Goal: Task Accomplishment & Management: Complete application form

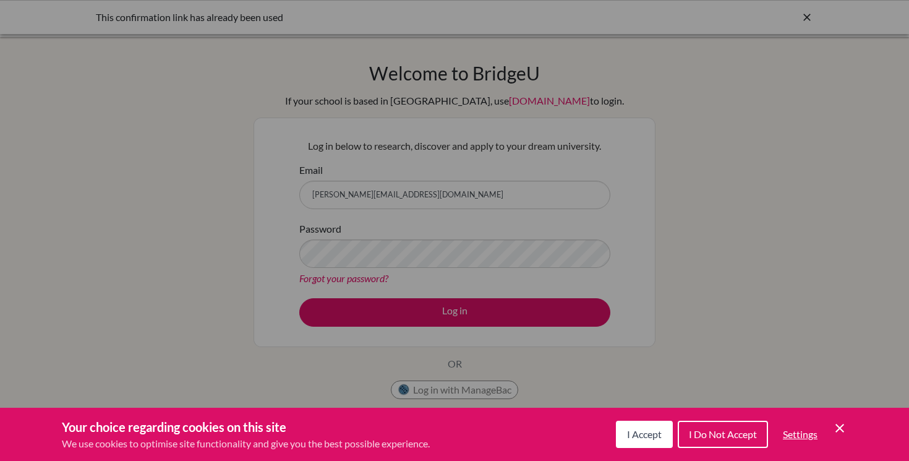
click at [639, 426] on button "I Accept" at bounding box center [644, 434] width 57 height 27
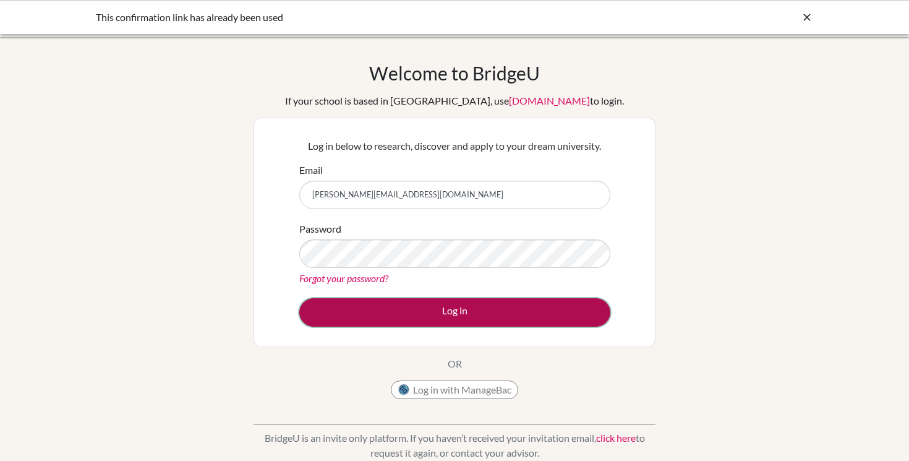
click at [484, 309] on button "Log in" at bounding box center [454, 312] width 311 height 28
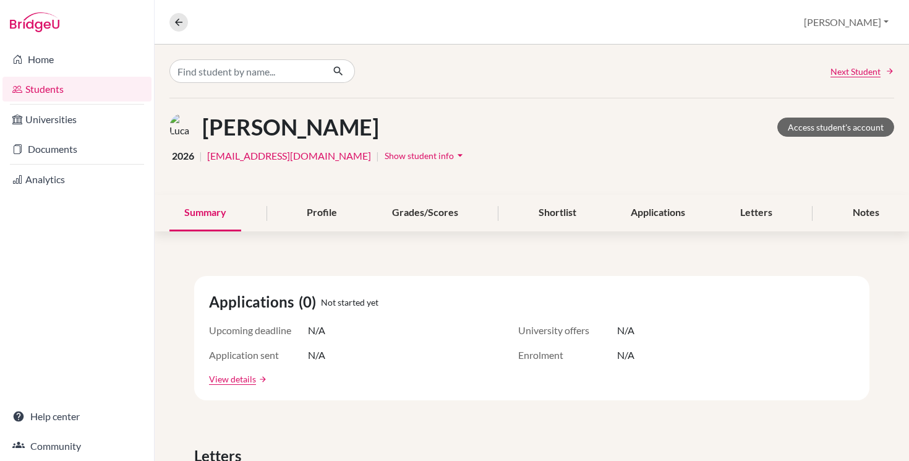
click at [41, 86] on link "Students" at bounding box center [76, 89] width 149 height 25
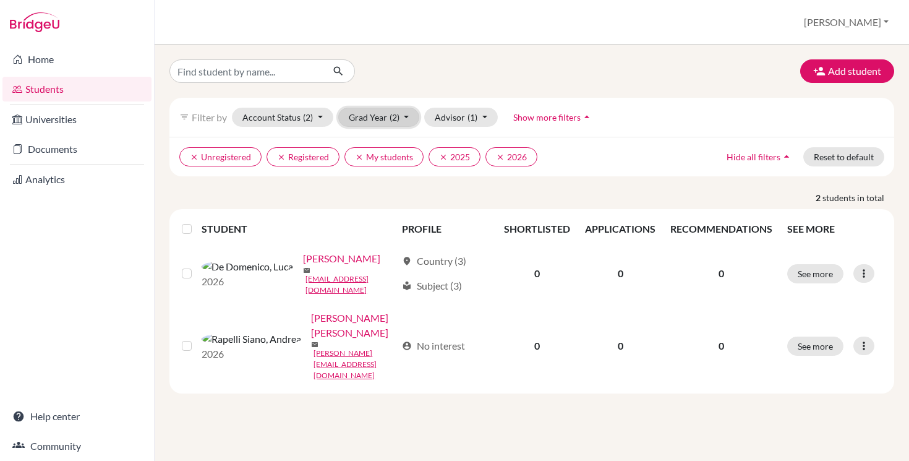
click at [390, 119] on span "(2)" at bounding box center [395, 117] width 10 height 11
click at [522, 50] on div "Add student filter_list Filter by Account Status (2) Active accounts Archived a…" at bounding box center [532, 253] width 755 height 416
click at [440, 161] on button "clear 2025" at bounding box center [455, 156] width 52 height 19
click at [440, 161] on button "clear 2026" at bounding box center [455, 156] width 52 height 19
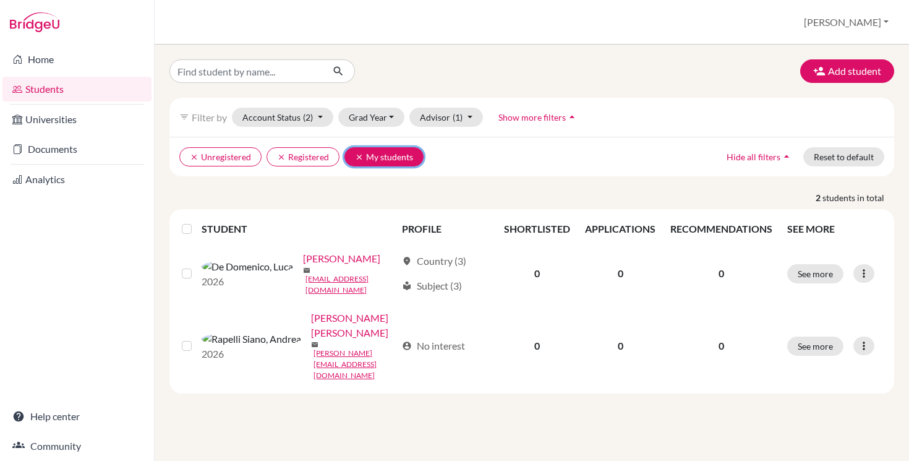
click at [359, 159] on icon "clear" at bounding box center [359, 157] width 9 height 9
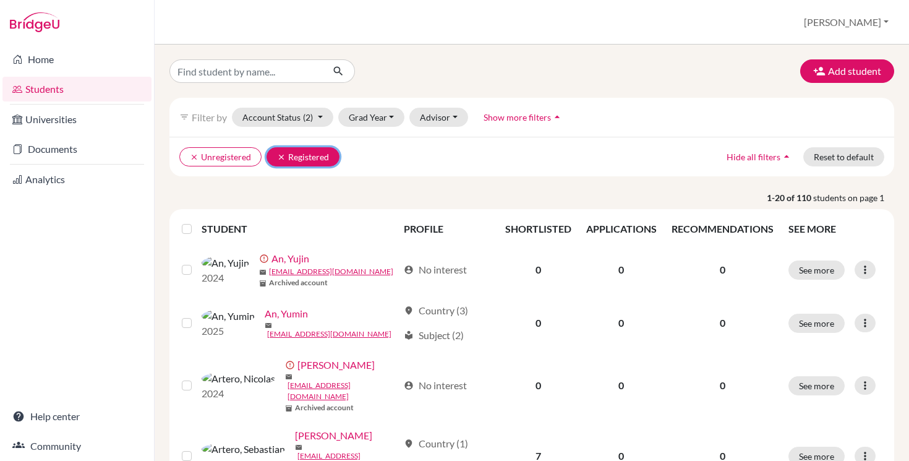
click at [280, 157] on icon "clear" at bounding box center [281, 157] width 9 height 9
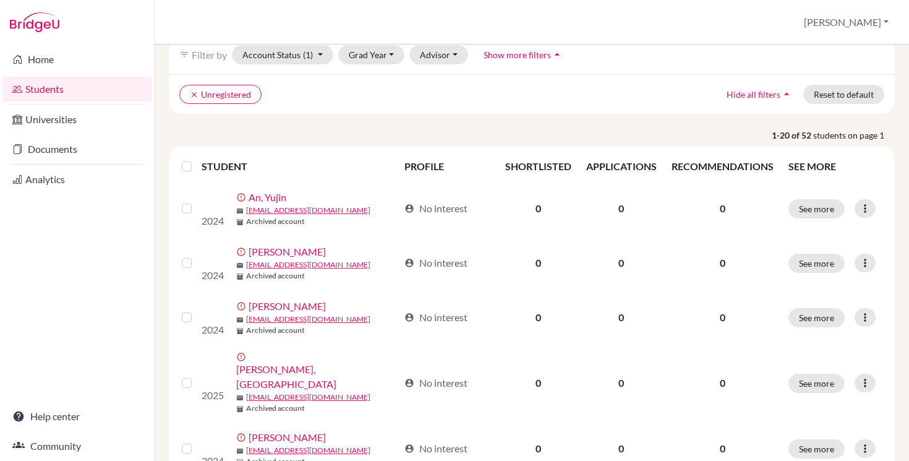
scroll to position [67, 0]
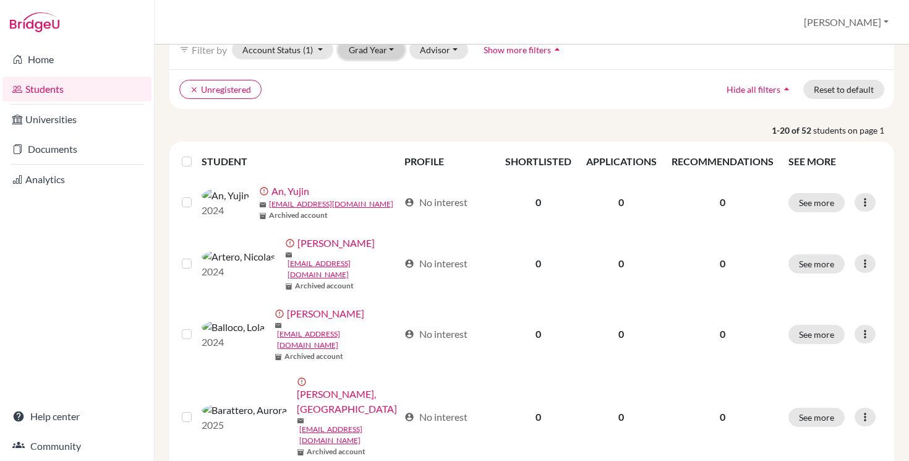
click at [382, 53] on button "Grad Year" at bounding box center [371, 49] width 67 height 19
click at [372, 100] on span "2025" at bounding box center [365, 95] width 22 height 15
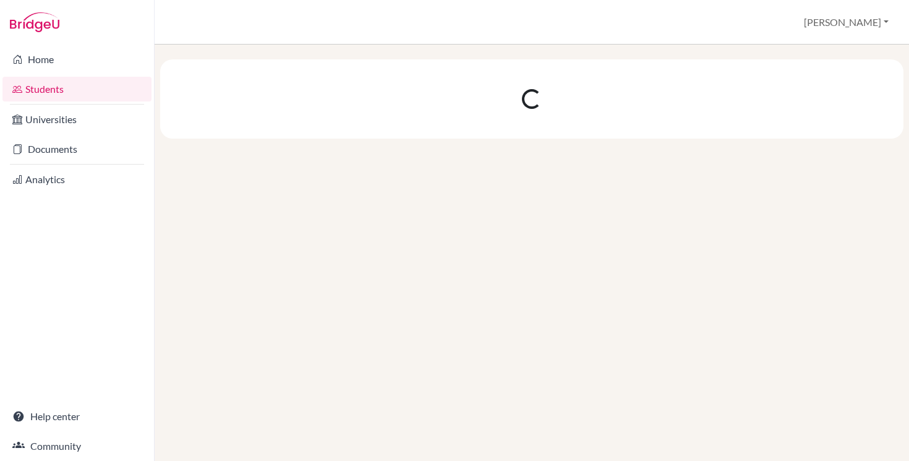
scroll to position [0, 0]
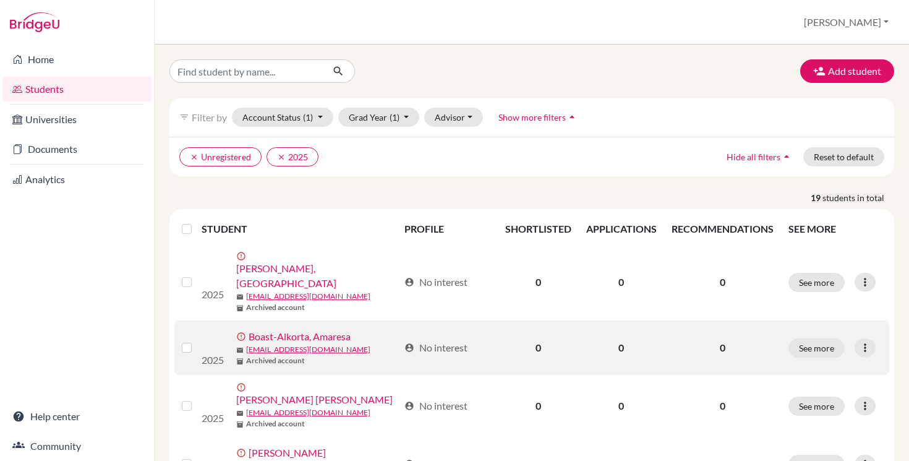
scroll to position [4, 0]
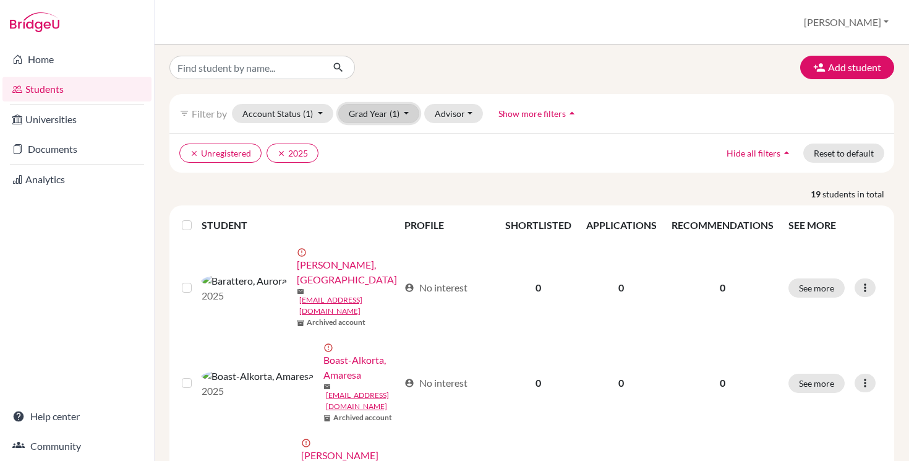
click at [372, 111] on button "Grad Year (1)" at bounding box center [379, 113] width 82 height 19
click at [380, 161] on div "2025 done" at bounding box center [375, 159] width 43 height 15
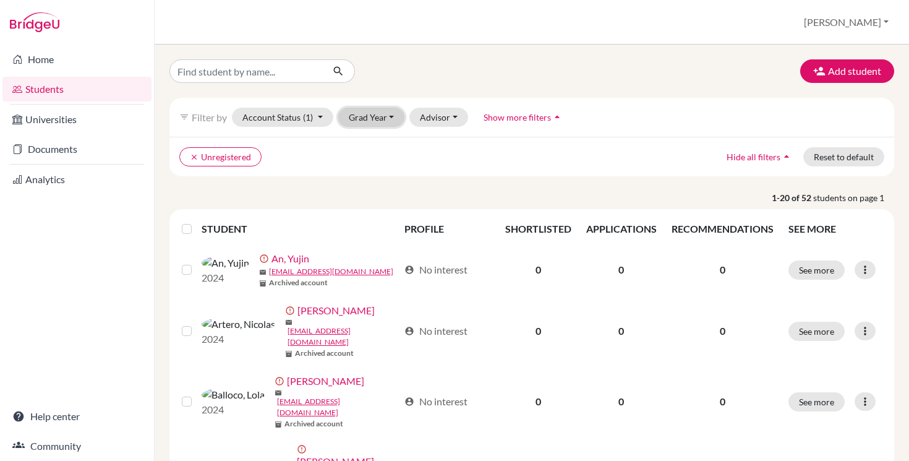
click at [385, 114] on button "Grad Year" at bounding box center [371, 117] width 67 height 19
click at [385, 140] on div "2026" at bounding box center [375, 143] width 43 height 15
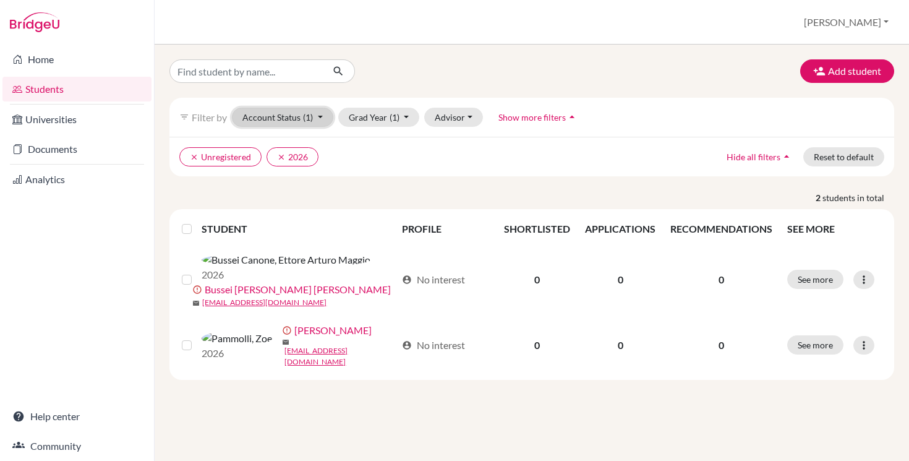
click at [314, 111] on button "Account Status (1)" at bounding box center [282, 117] width 101 height 19
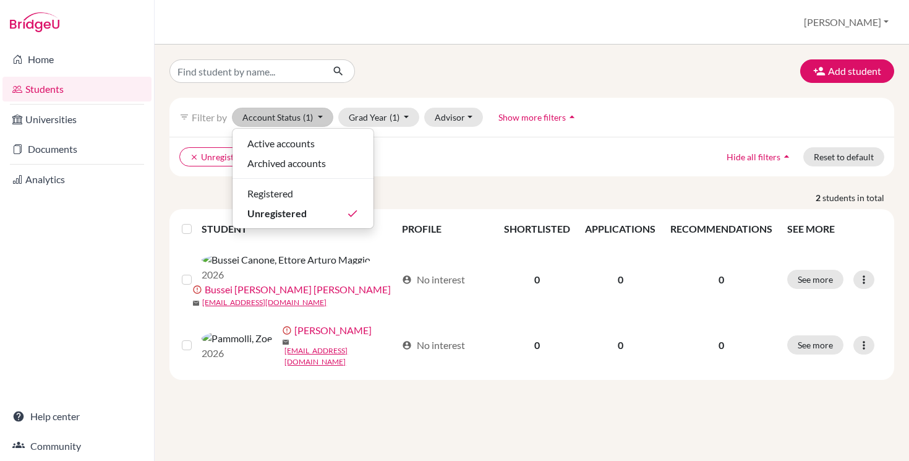
click at [492, 148] on ul "clear Unregistered clear 2026" at bounding box center [443, 156] width 529 height 19
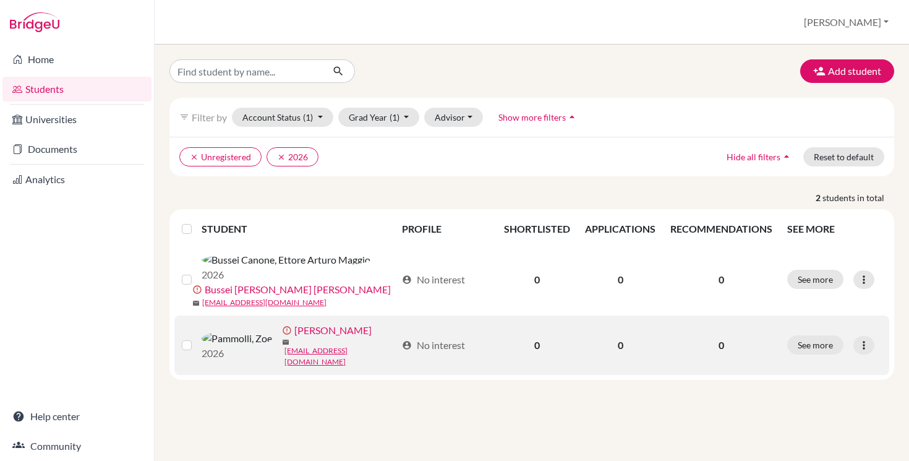
click at [197, 338] on label at bounding box center [197, 338] width 0 height 0
click at [0, 0] on input "checkbox" at bounding box center [0, 0] width 0 height 0
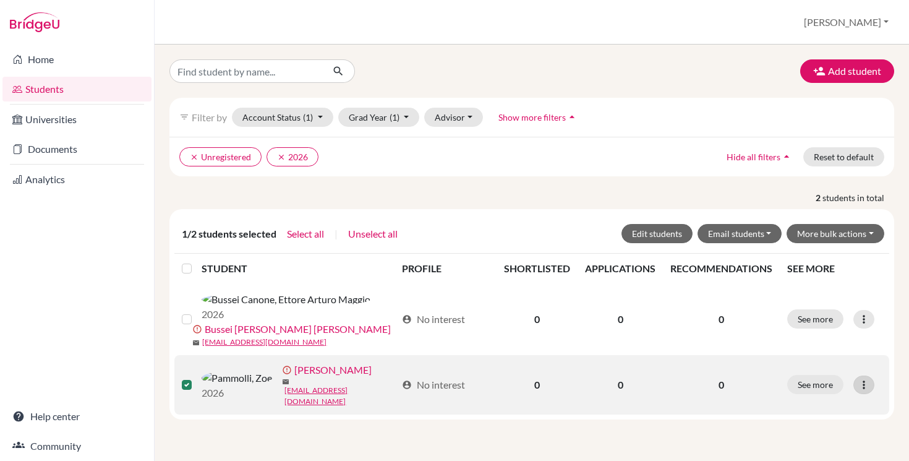
click at [872, 376] on div at bounding box center [864, 385] width 21 height 19
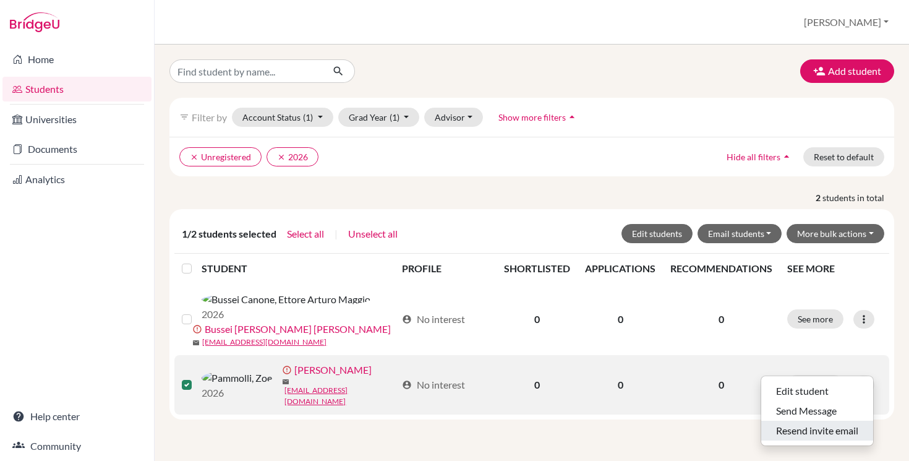
click at [828, 433] on button "Resend invite email" at bounding box center [818, 431] width 112 height 20
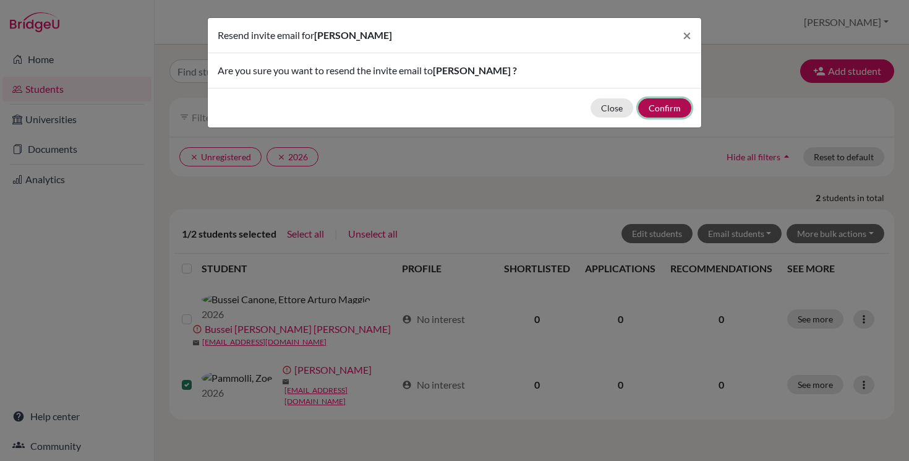
click at [665, 103] on button "Confirm" at bounding box center [664, 107] width 53 height 19
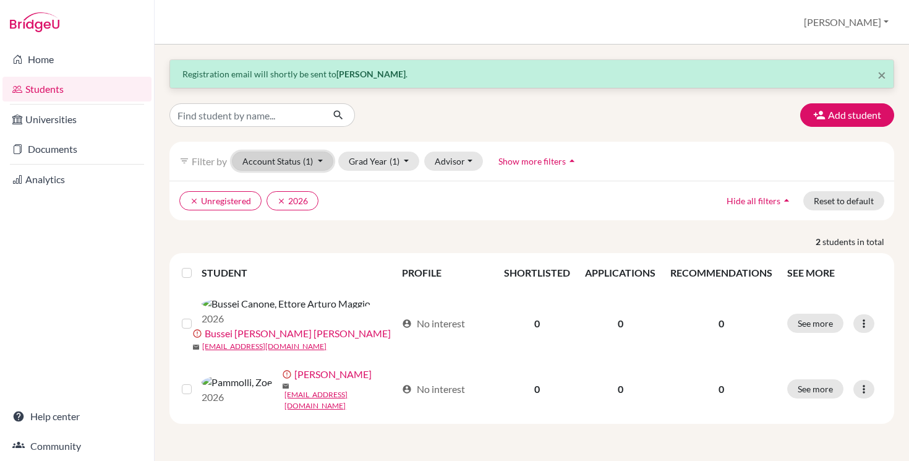
click at [315, 166] on button "Account Status (1)" at bounding box center [282, 161] width 101 height 19
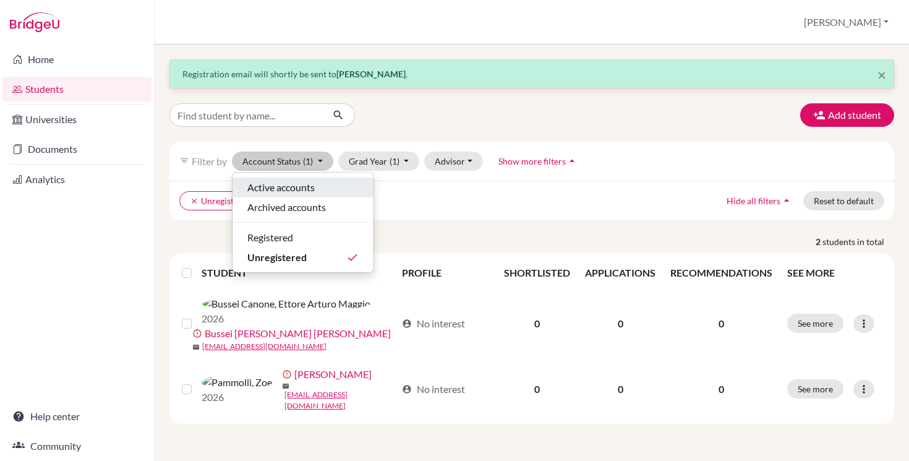
click at [301, 186] on span "Active accounts" at bounding box center [280, 187] width 67 height 15
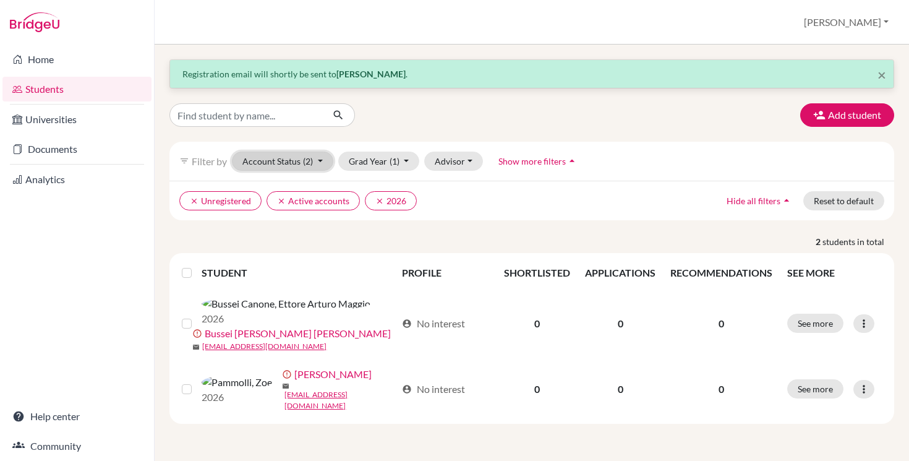
click at [282, 163] on button "Account Status (2)" at bounding box center [282, 161] width 101 height 19
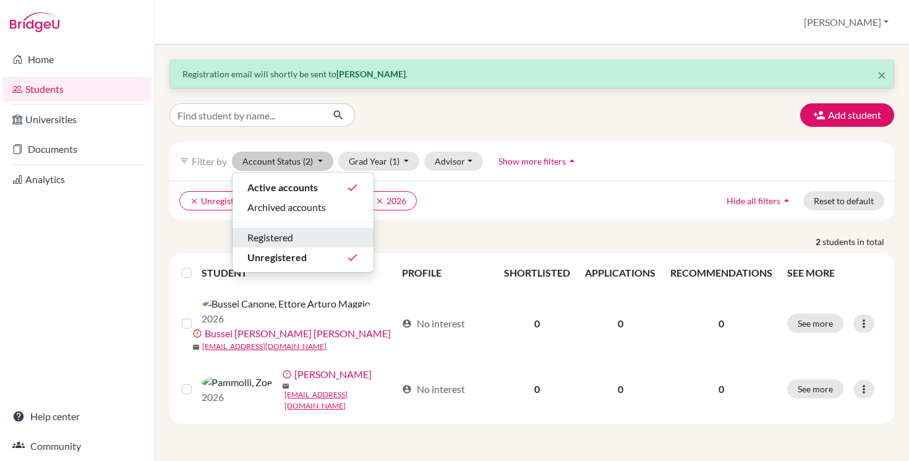
click at [290, 234] on span "Registered" at bounding box center [270, 237] width 46 height 15
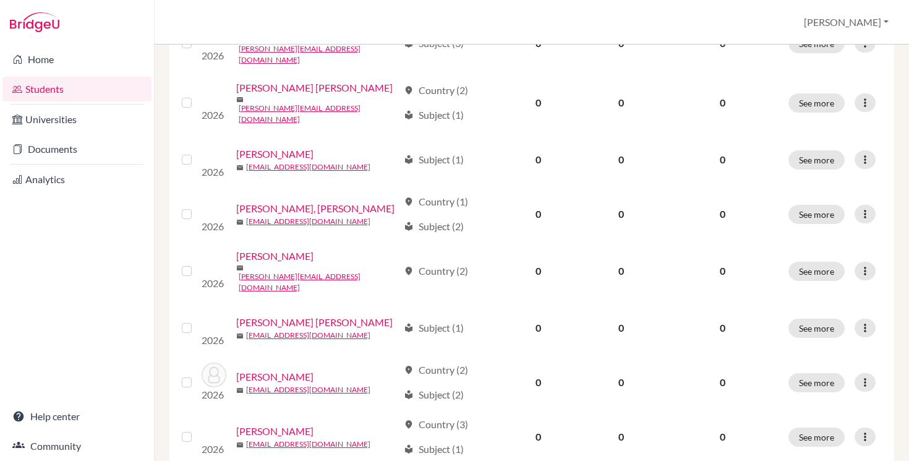
scroll to position [1000, 0]
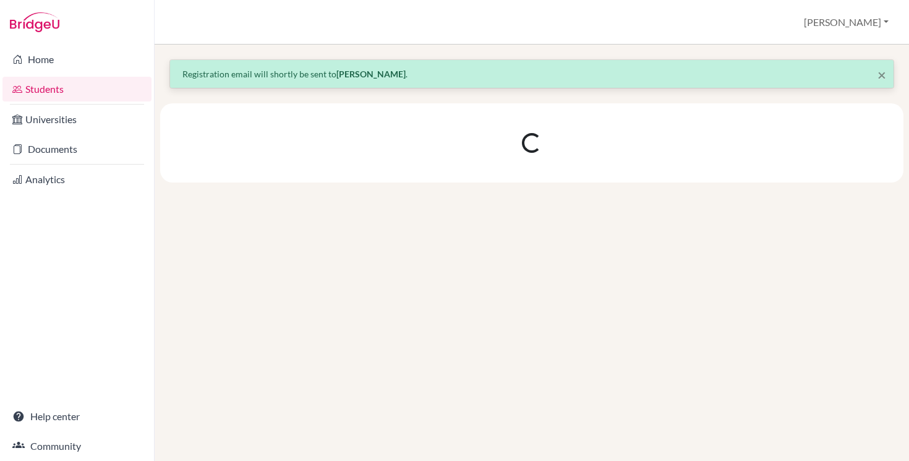
scroll to position [0, 0]
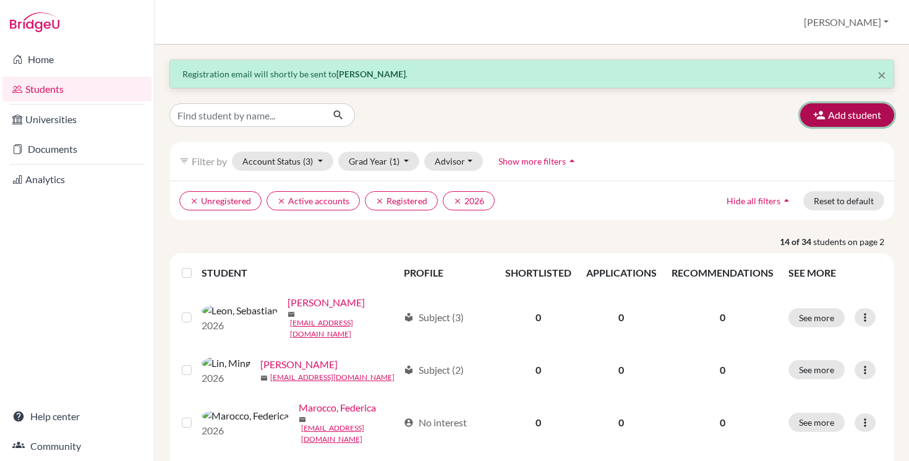
click at [856, 115] on button "Add student" at bounding box center [848, 115] width 94 height 24
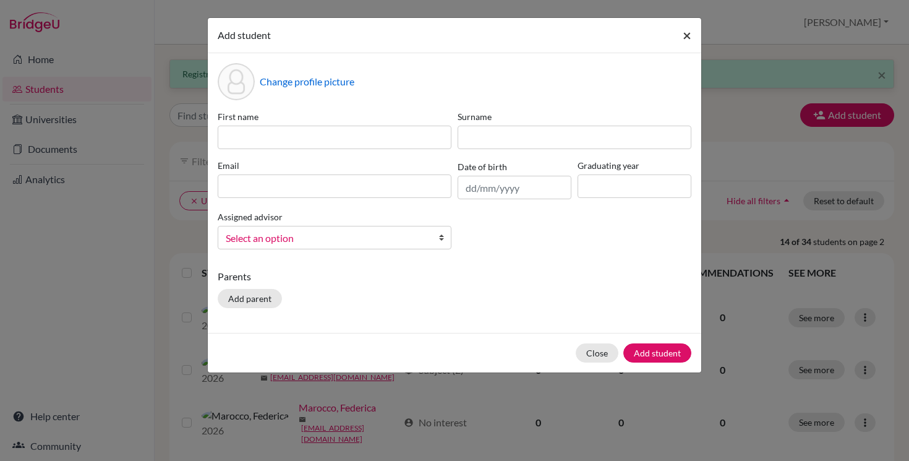
click at [689, 36] on span "×" at bounding box center [687, 35] width 9 height 18
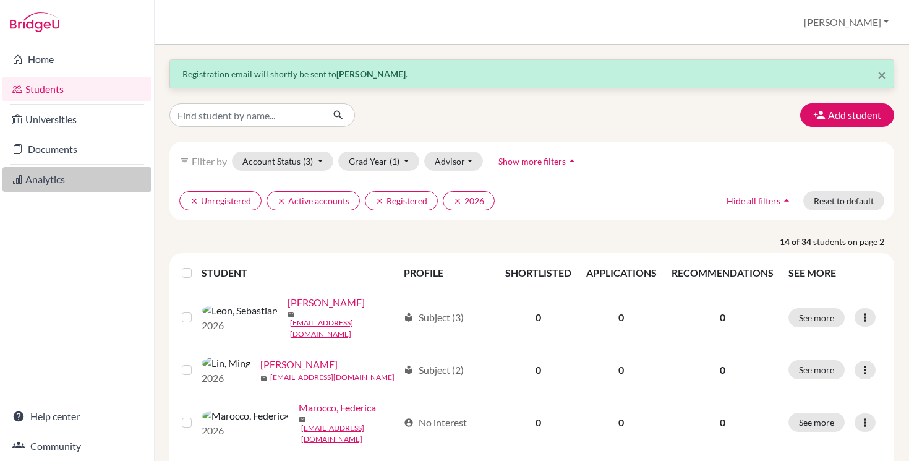
click at [61, 176] on link "Analytics" at bounding box center [76, 179] width 149 height 25
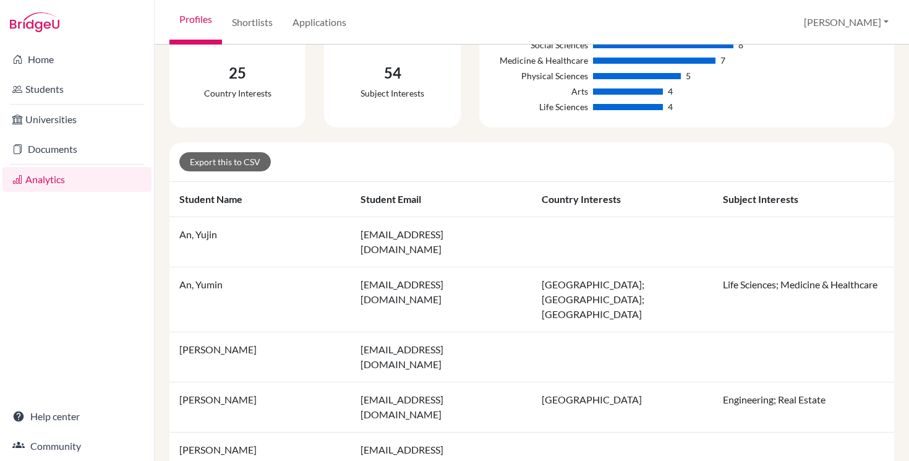
scroll to position [187, 0]
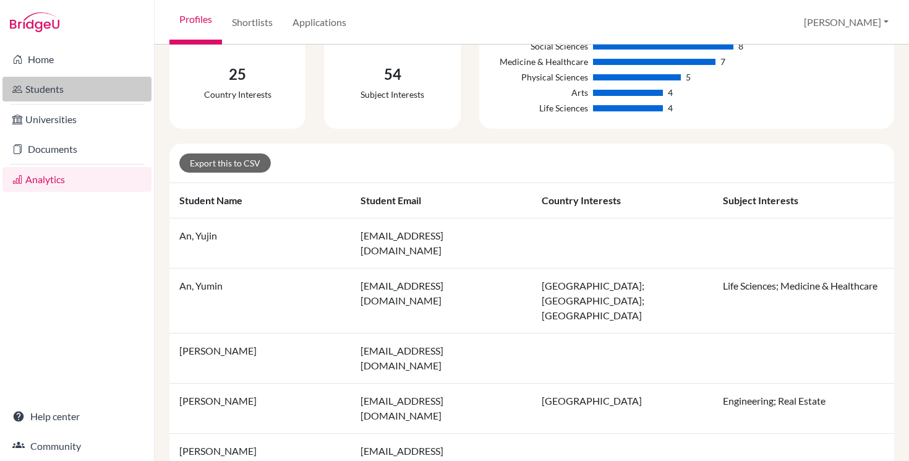
click at [49, 94] on link "Students" at bounding box center [76, 89] width 149 height 25
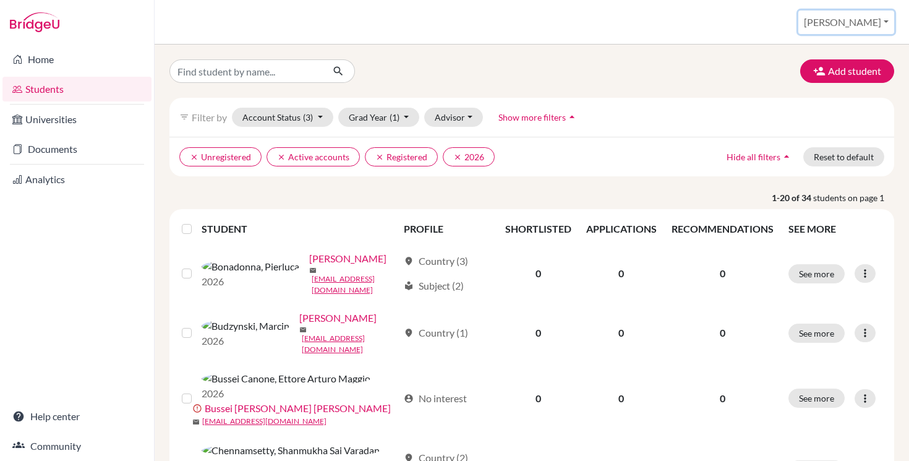
click at [879, 20] on button "[PERSON_NAME]" at bounding box center [847, 23] width 96 height 24
click at [855, 69] on link "School Settings" at bounding box center [806, 71] width 98 height 20
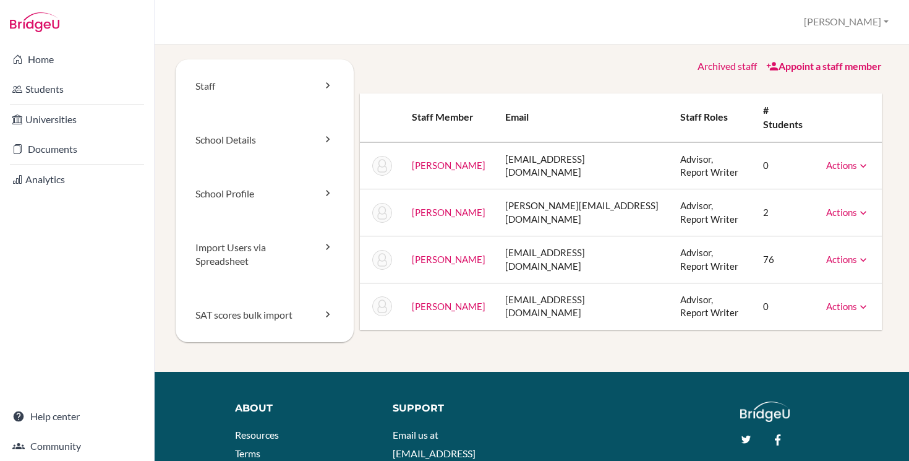
click at [468, 331] on div "Staff School Details School Profile Import Users via Spreadsheet SAT scores bul…" at bounding box center [532, 215] width 713 height 312
click at [415, 56] on div "Staff School Details School Profile Import Users via Spreadsheet SAT scores bul…" at bounding box center [532, 253] width 755 height 416
click at [88, 84] on link "Students" at bounding box center [76, 89] width 149 height 25
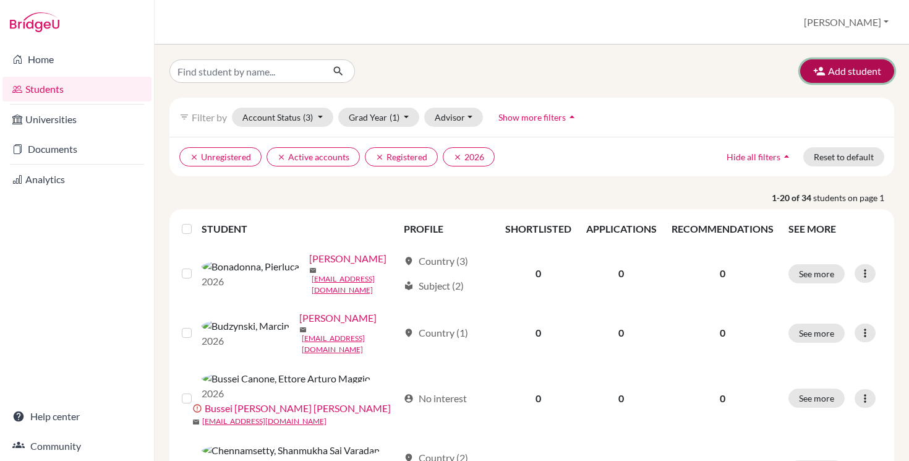
click at [875, 61] on button "Add student" at bounding box center [848, 71] width 94 height 24
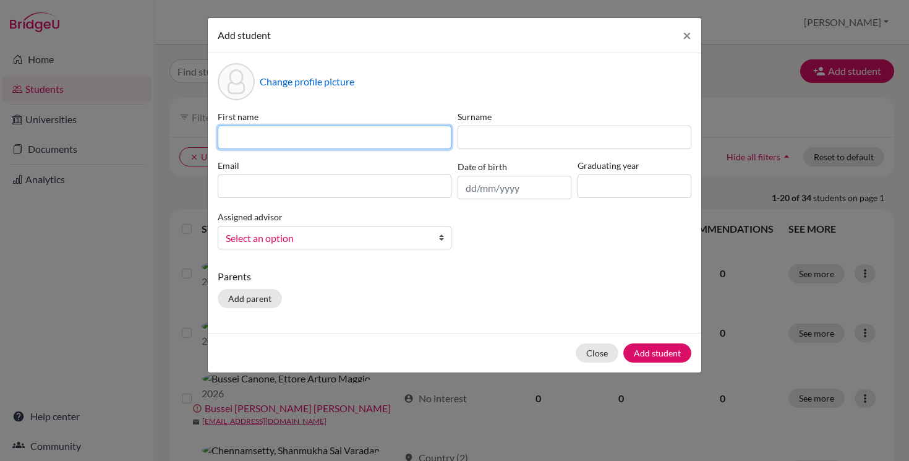
click at [272, 139] on input at bounding box center [335, 138] width 234 height 24
click at [327, 140] on input "Aayushii" at bounding box center [335, 138] width 234 height 24
paste input "[PERSON_NAME]"
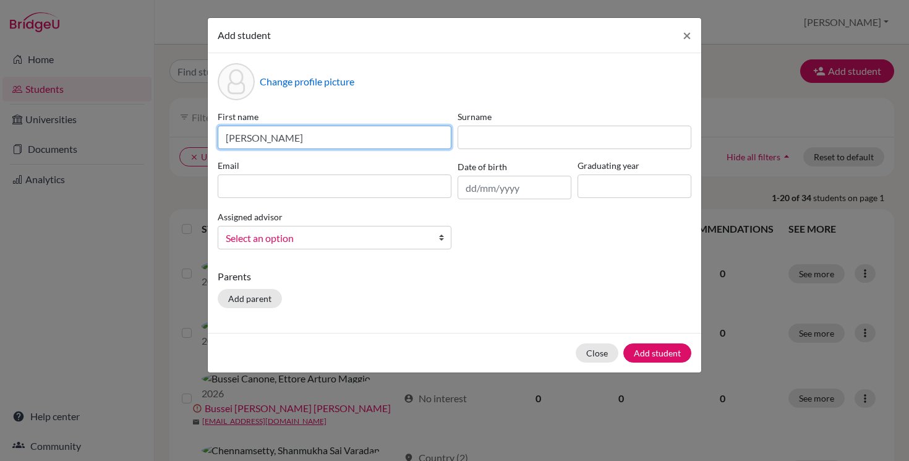
type input "[PERSON_NAME]"
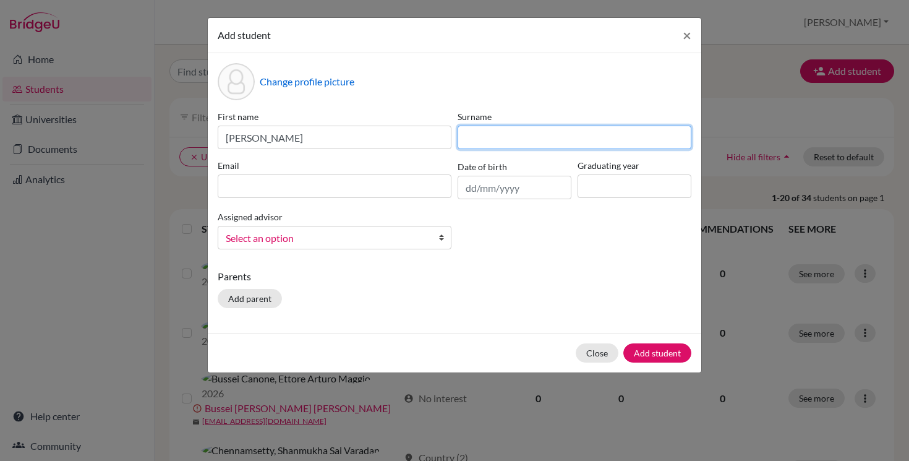
click at [556, 132] on input at bounding box center [575, 138] width 234 height 24
type input "BISWAS"
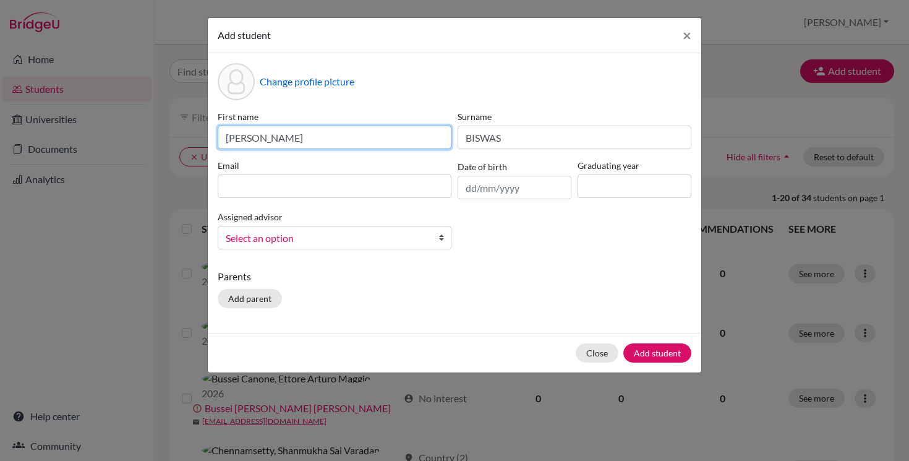
click at [293, 132] on input "[PERSON_NAME]" at bounding box center [335, 138] width 234 height 24
type input "A"
type input "[PERSON_NAME]"
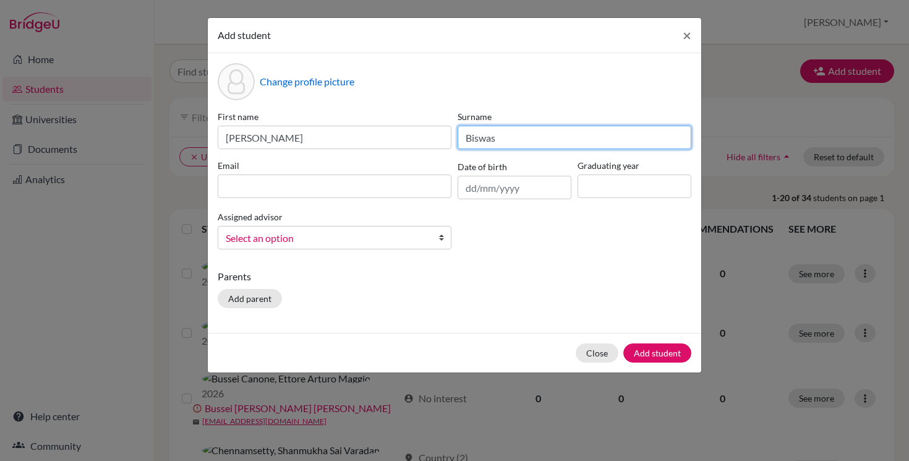
type input "Biswas"
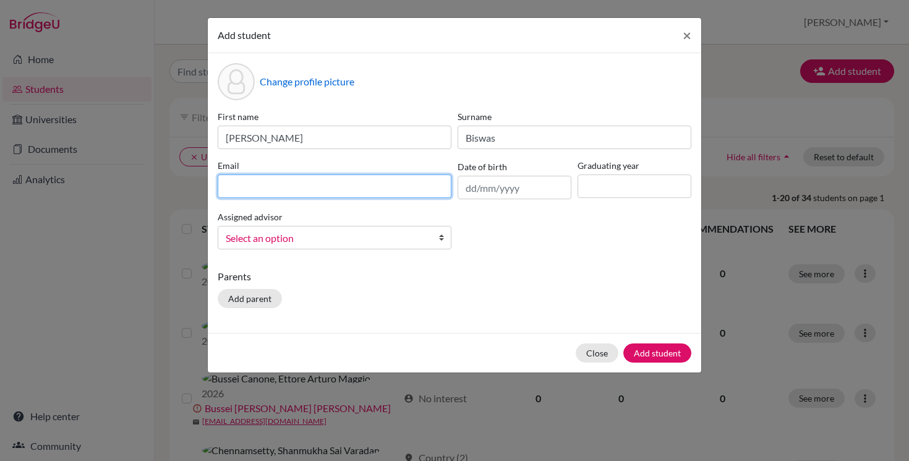
click at [301, 192] on input at bounding box center [335, 186] width 234 height 24
paste input "aayushi.b2026@isturin.it"
type input "aayushi.b2026@isturin.it"
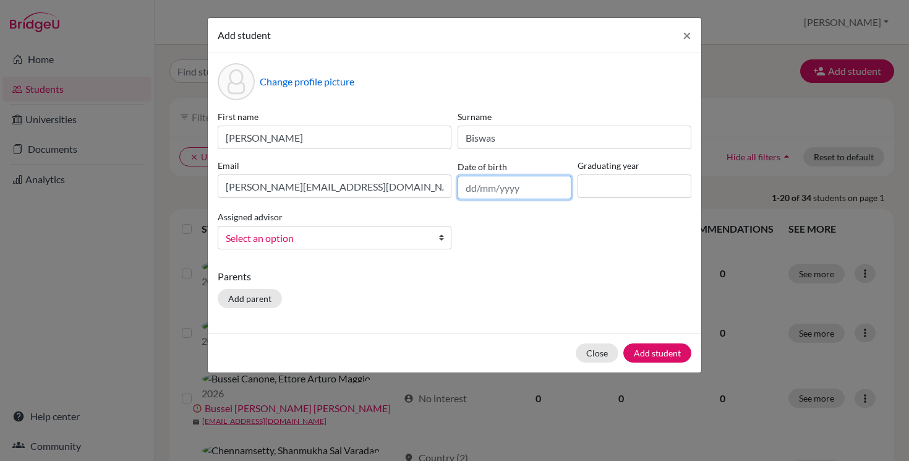
click at [473, 179] on input "text" at bounding box center [515, 188] width 114 height 24
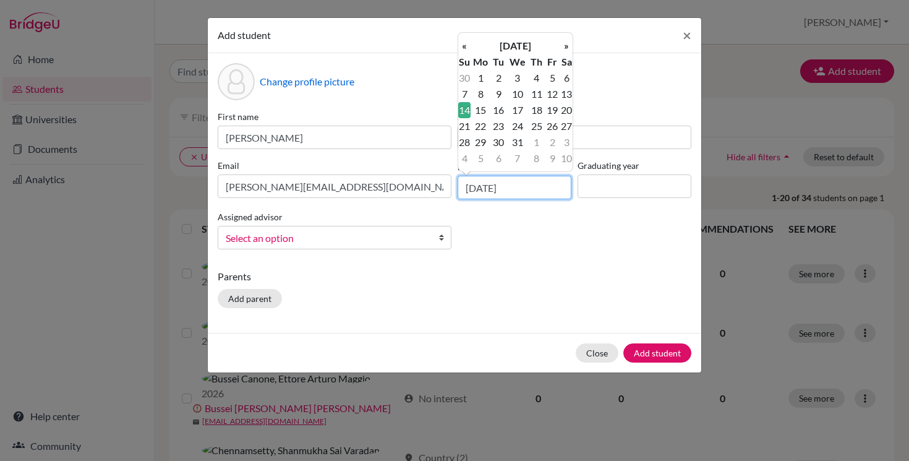
type input "14/12/2008"
click at [614, 195] on input at bounding box center [635, 186] width 114 height 24
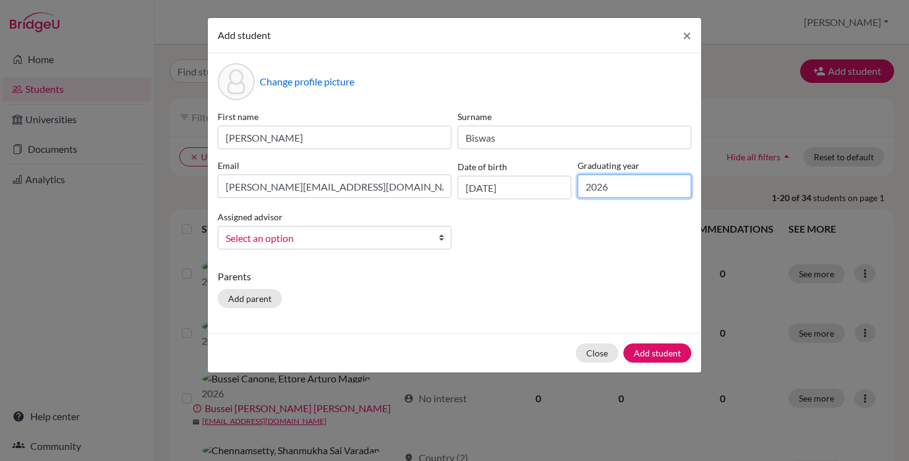
type input "2026"
click at [406, 238] on span "Select an option" at bounding box center [327, 238] width 202 height 16
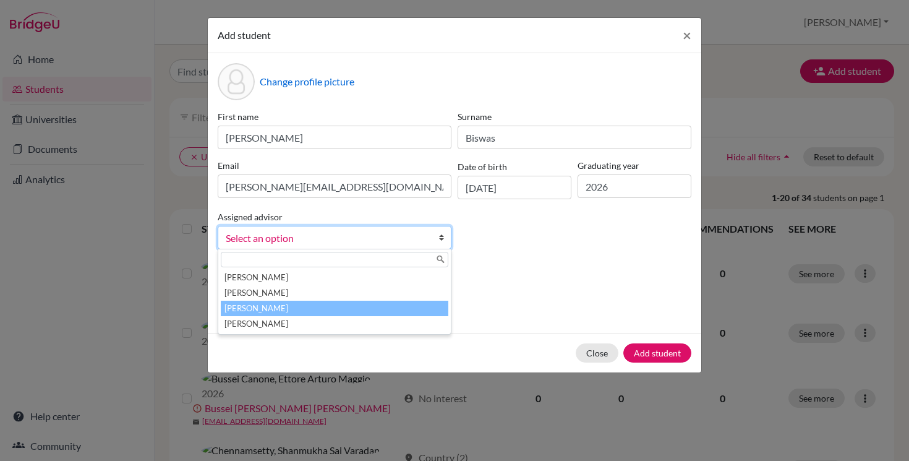
click at [374, 311] on li "[PERSON_NAME]" at bounding box center [335, 308] width 228 height 15
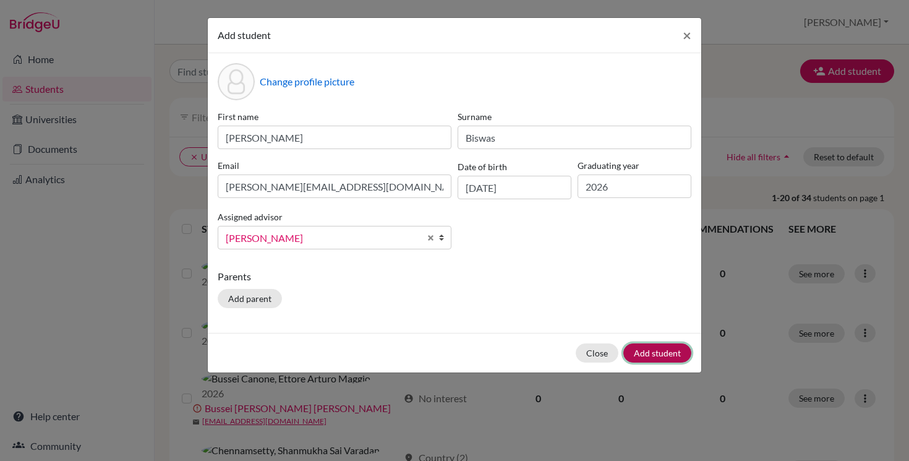
click at [676, 348] on button "Add student" at bounding box center [658, 352] width 68 height 19
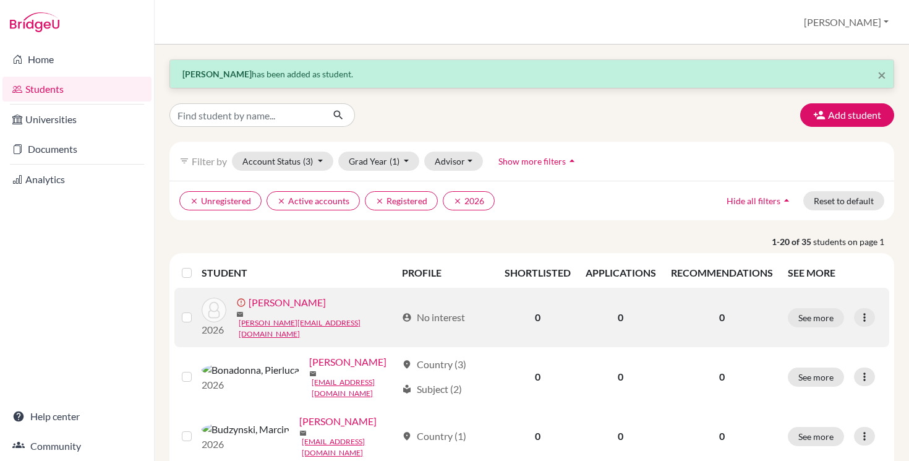
click at [197, 310] on label at bounding box center [197, 310] width 0 height 0
click at [0, 0] on input "checkbox" at bounding box center [0, 0] width 0 height 0
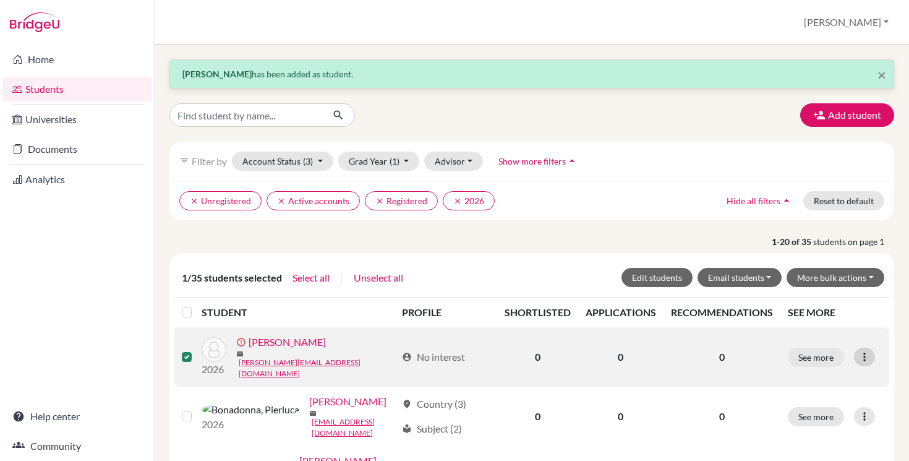
click at [862, 358] on icon at bounding box center [865, 357] width 12 height 12
click at [833, 418] on button "Resend invite email" at bounding box center [818, 420] width 112 height 20
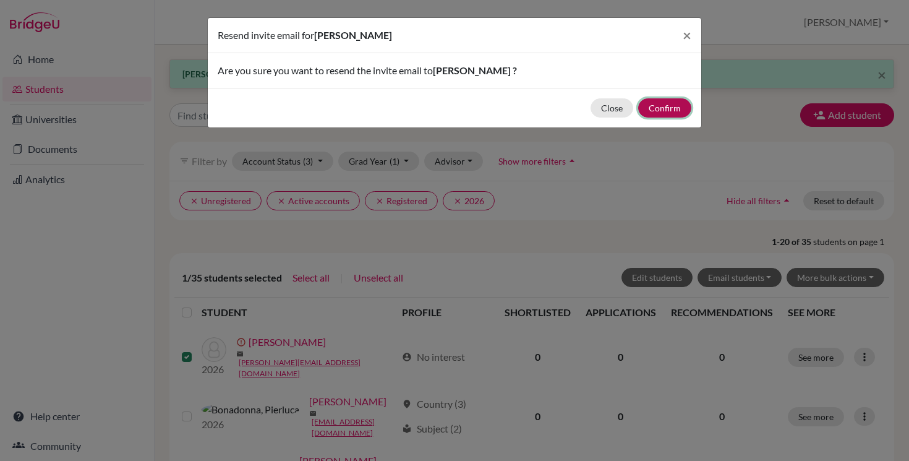
click at [671, 108] on button "Confirm" at bounding box center [664, 107] width 53 height 19
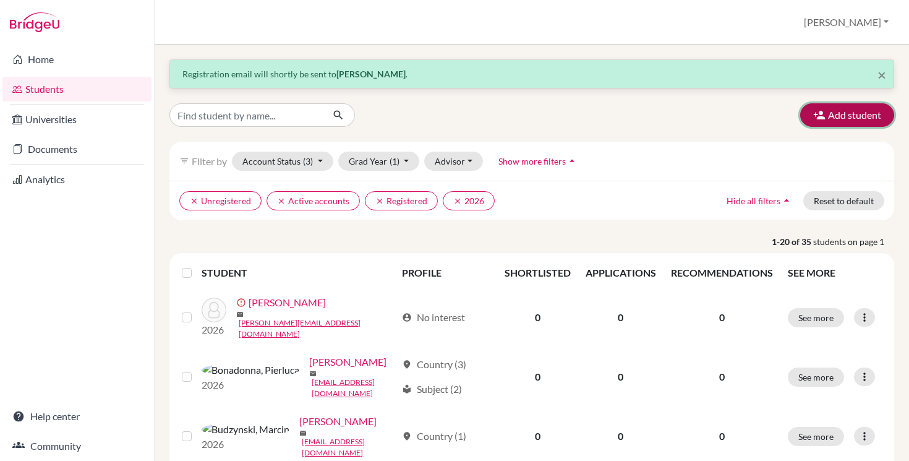
click at [853, 117] on button "Add student" at bounding box center [848, 115] width 94 height 24
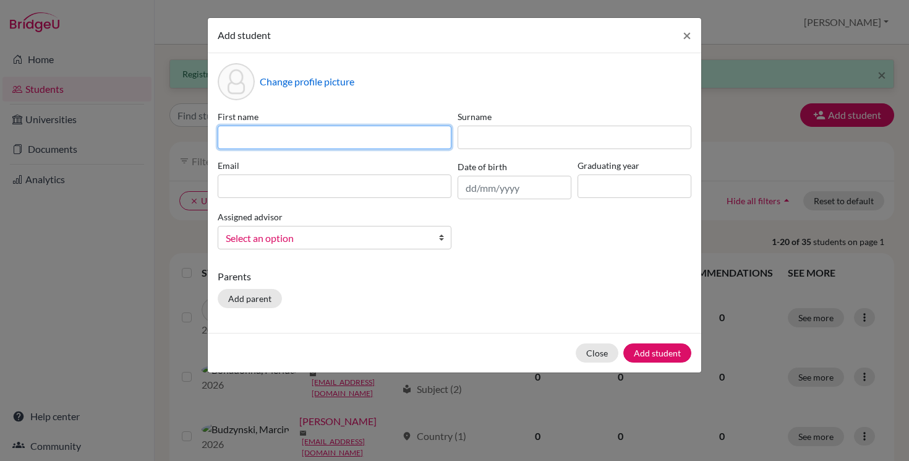
drag, startPoint x: 330, startPoint y: 139, endPoint x: 330, endPoint y: 131, distance: 7.4
click at [330, 139] on input at bounding box center [335, 138] width 234 height 24
type input "Sofia"
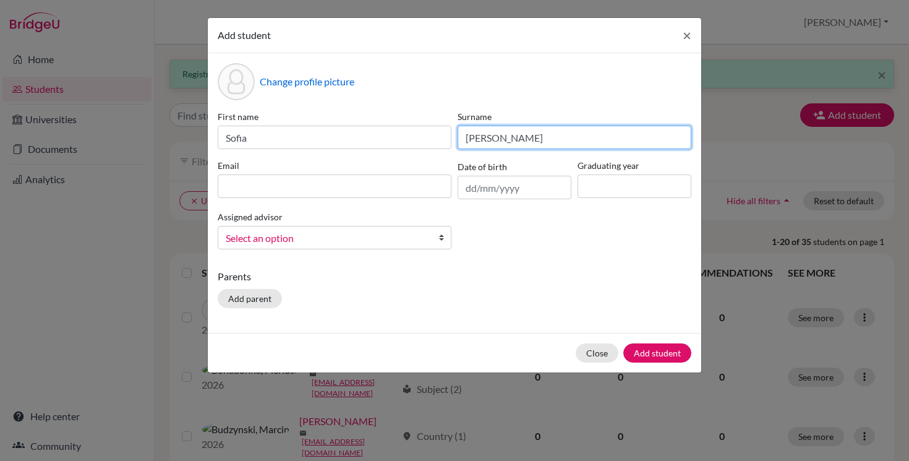
type input "Tornatore Roff"
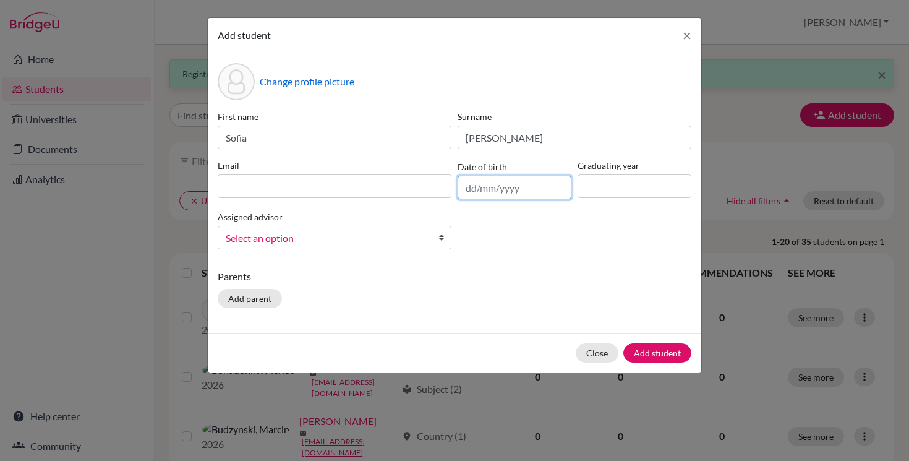
click at [524, 194] on input "text" at bounding box center [515, 188] width 114 height 24
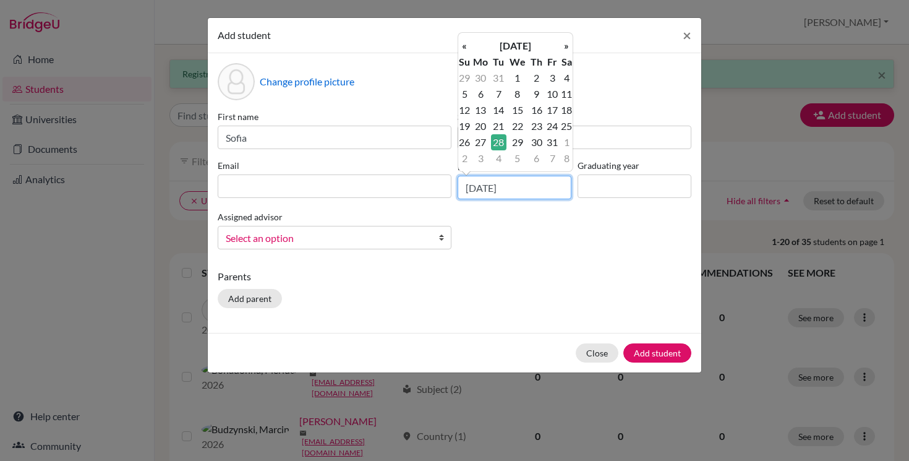
type input "28/08/2007"
click at [621, 188] on input at bounding box center [635, 186] width 114 height 24
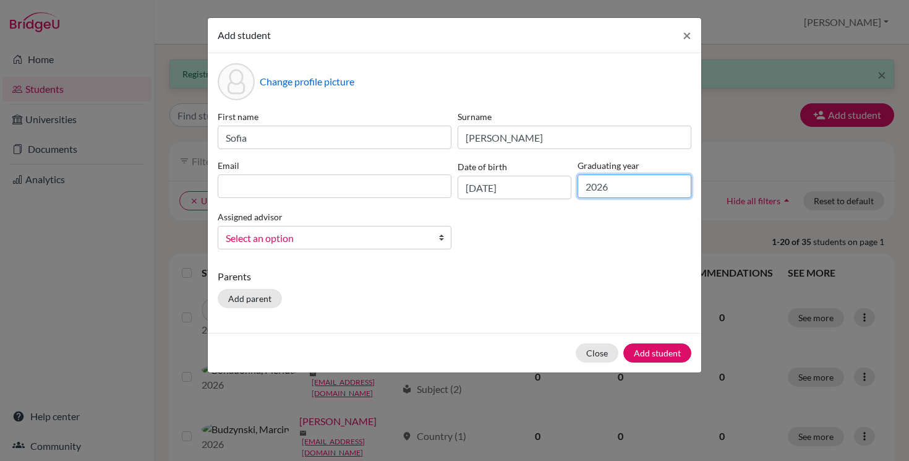
type input "2026"
click at [591, 234] on div "First name Sofia Surname Tornatore Roff Email Date of birth 28/08/2007 Graduati…" at bounding box center [455, 184] width 480 height 149
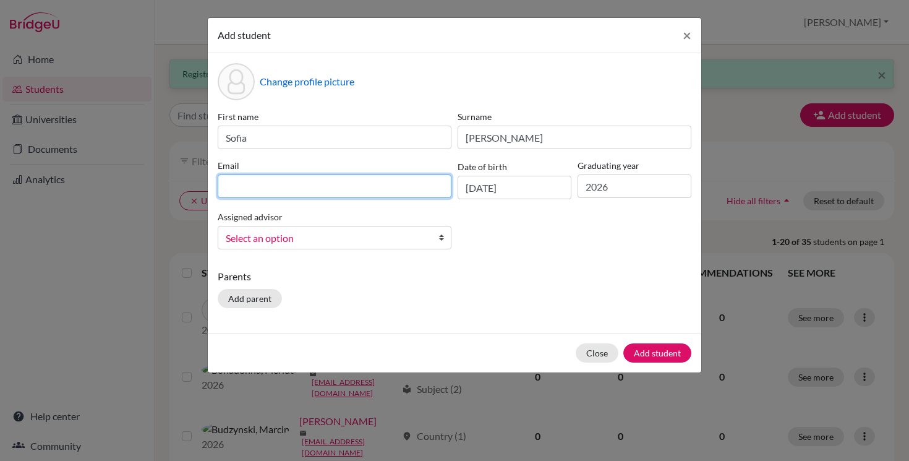
click at [267, 186] on input at bounding box center [335, 186] width 234 height 24
paste input "sofia.t2026@isturin.it"
type input "sofia.t2026@isturin.it"
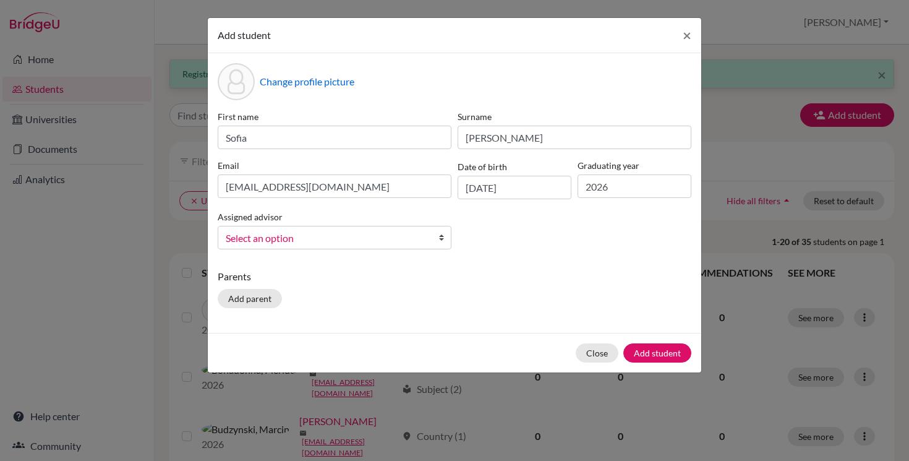
click at [416, 231] on span "Select an option" at bounding box center [327, 238] width 202 height 16
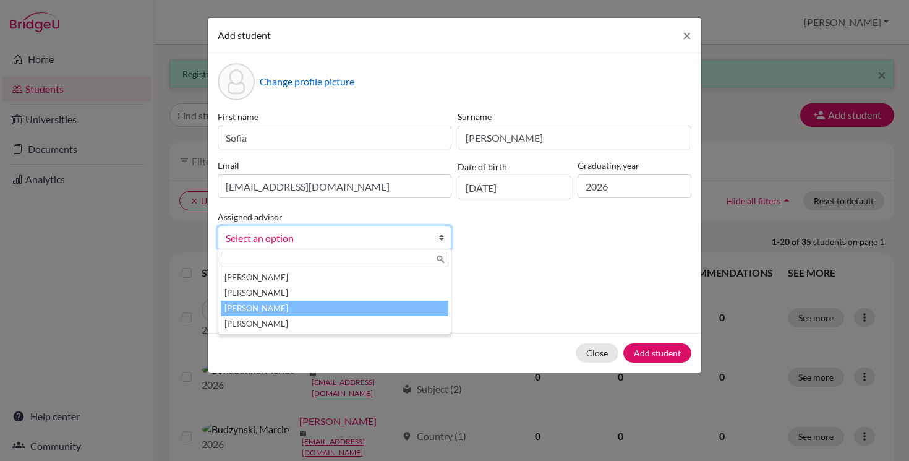
click at [307, 312] on li "[PERSON_NAME]" at bounding box center [335, 308] width 228 height 15
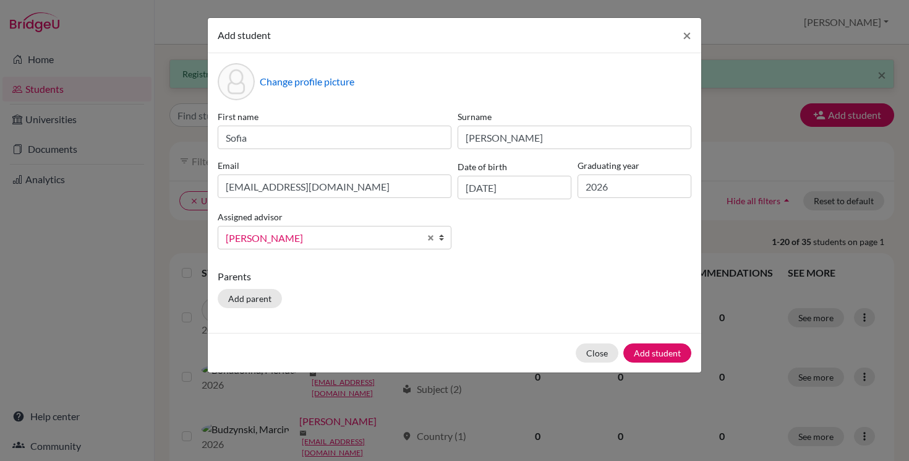
click at [587, 247] on div "First name Sofia Surname Tornatore Roff Email sofia.t2026@isturin.it Date of bi…" at bounding box center [455, 184] width 480 height 149
click at [672, 354] on button "Add student" at bounding box center [658, 352] width 68 height 19
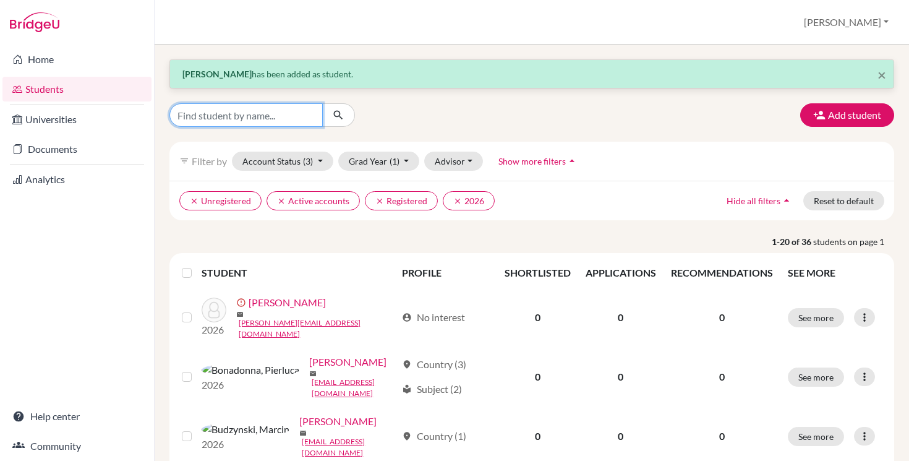
click at [251, 118] on input "Find student by name..." at bounding box center [246, 115] width 153 height 24
type input "sofia"
click button "submit" at bounding box center [338, 115] width 33 height 24
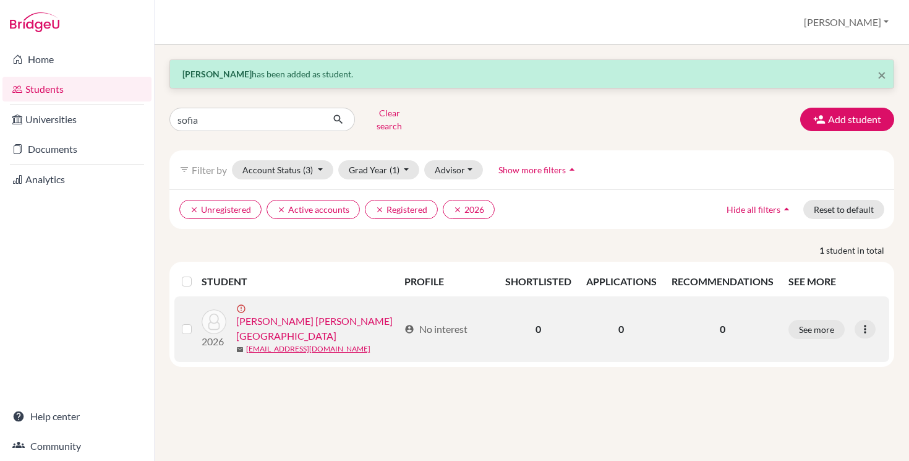
click at [197, 322] on label at bounding box center [197, 322] width 0 height 0
click at [0, 0] on input "checkbox" at bounding box center [0, 0] width 0 height 0
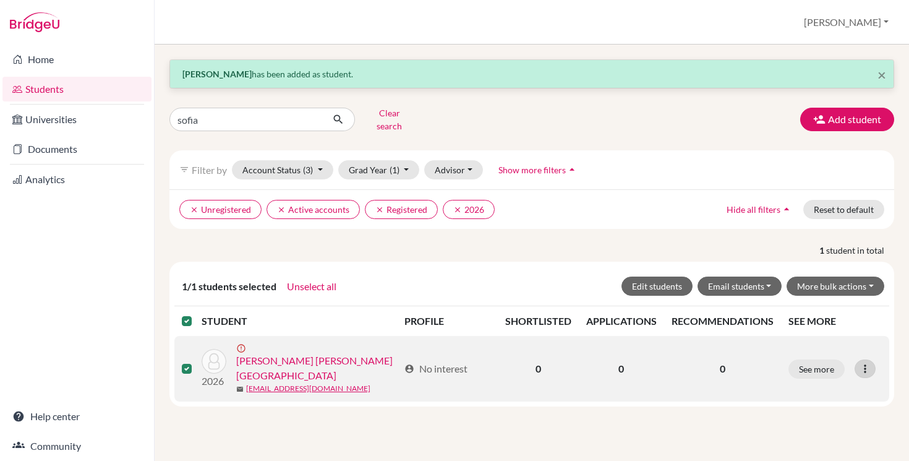
click at [868, 363] on icon at bounding box center [865, 369] width 12 height 12
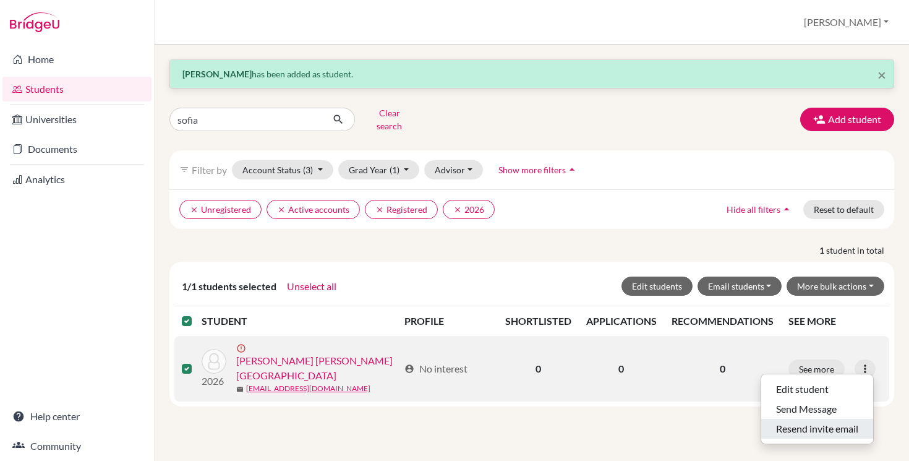
click at [801, 424] on button "Resend invite email" at bounding box center [818, 429] width 112 height 20
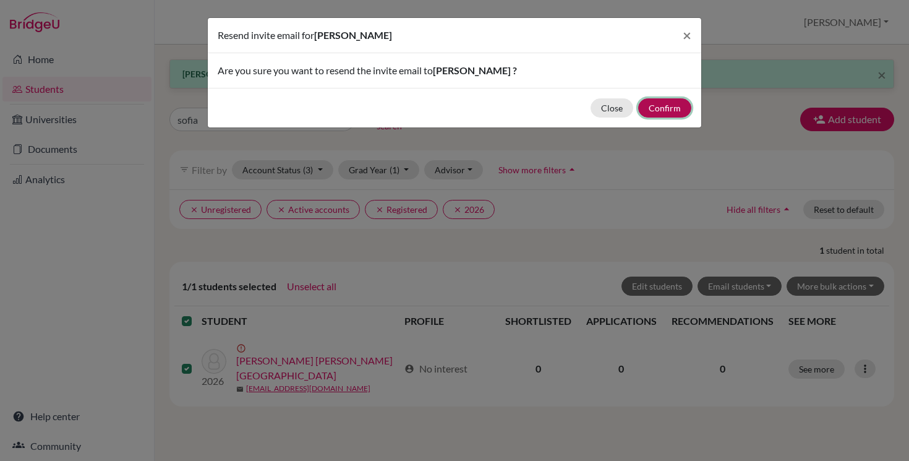
click at [666, 108] on button "Confirm" at bounding box center [664, 107] width 53 height 19
